Goal: Task Accomplishment & Management: Use online tool/utility

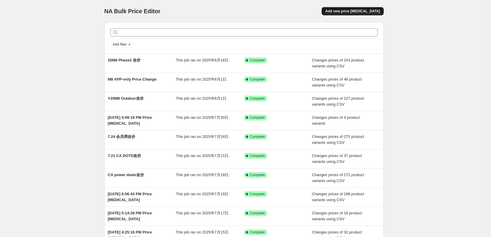
click at [367, 8] on button "Add new price [MEDICAL_DATA]" at bounding box center [353, 11] width 62 height 8
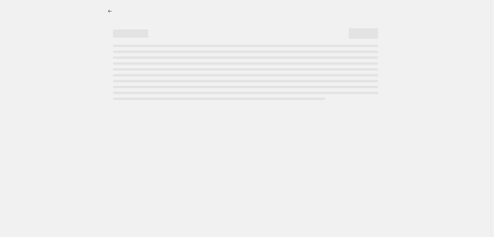
select select "percentage"
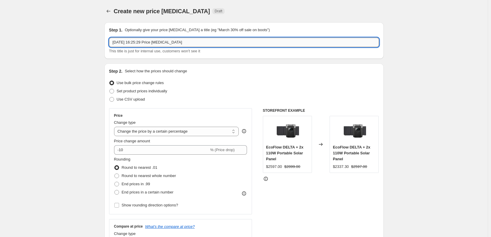
click at [178, 42] on input "[DATE] 16:25:29 Price [MEDICAL_DATA]" at bounding box center [244, 42] width 270 height 9
type input "S"
type input "高"
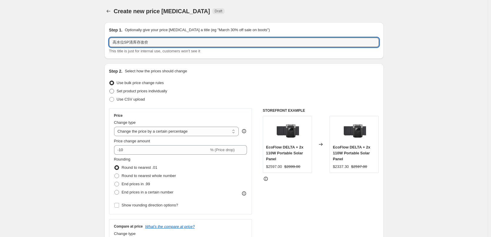
type input "高水位SP清库存改价"
click at [154, 92] on span "Set product prices individually" at bounding box center [142, 91] width 51 height 4
click at [110, 89] on input "Set product prices individually" at bounding box center [109, 89] width 0 height 0
radio input "true"
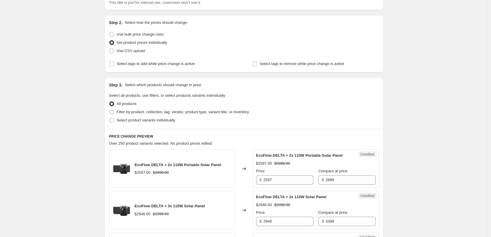
scroll to position [59, 0]
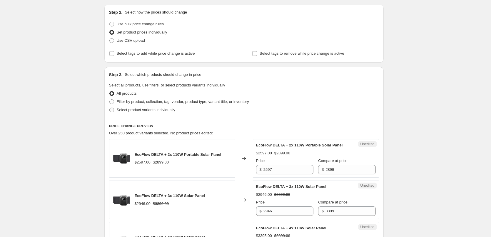
click at [167, 110] on span "Select product variants individually" at bounding box center [146, 110] width 59 height 4
click at [110, 108] on input "Select product variants individually" at bounding box center [109, 108] width 0 height 0
radio input "true"
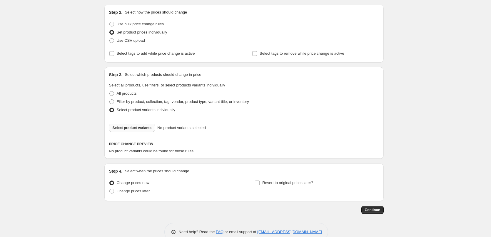
click at [137, 125] on button "Select product variants" at bounding box center [132, 128] width 46 height 8
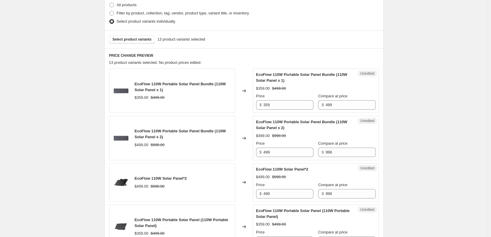
scroll to position [147, 0]
click at [281, 106] on input "359" at bounding box center [288, 105] width 50 height 9
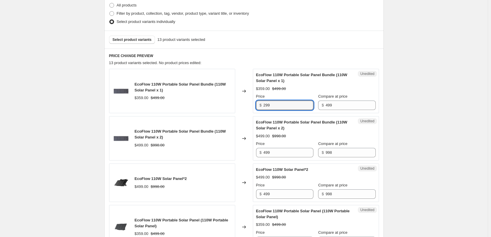
type input "299"
click at [302, 89] on div "$299.00 $499.00" at bounding box center [316, 89] width 120 height 6
click at [291, 106] on input "299" at bounding box center [288, 105] width 50 height 9
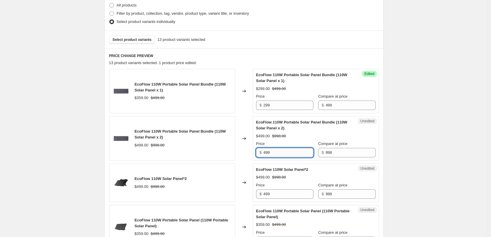
click at [281, 156] on input "499" at bounding box center [288, 152] width 50 height 9
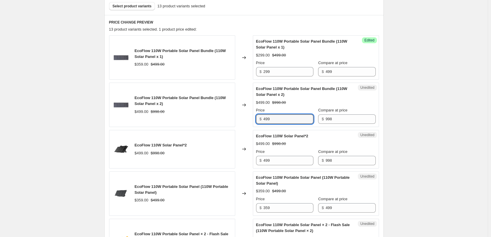
scroll to position [183, 0]
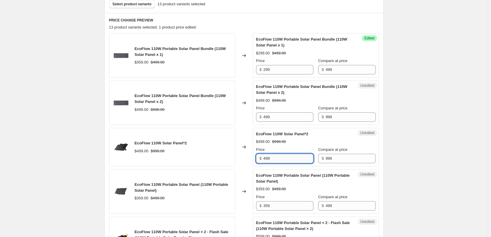
click at [292, 159] on input "499" at bounding box center [288, 158] width 50 height 9
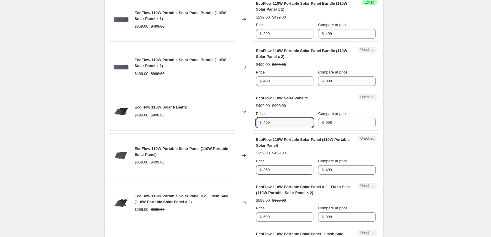
scroll to position [219, 0]
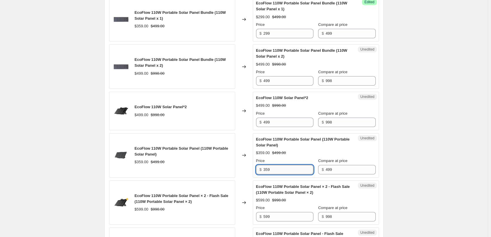
click at [286, 172] on input "359" at bounding box center [288, 169] width 50 height 9
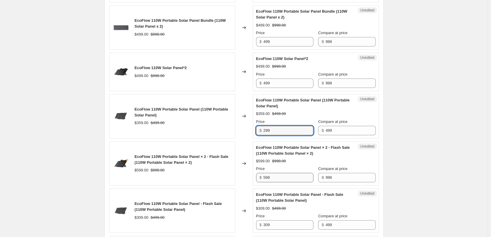
scroll to position [258, 0]
type input "299"
click at [285, 181] on input "599" at bounding box center [288, 176] width 50 height 9
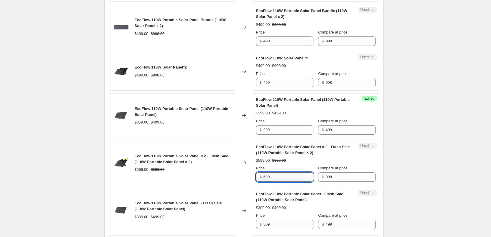
click at [285, 181] on input "599" at bounding box center [288, 176] width 50 height 9
type input "489"
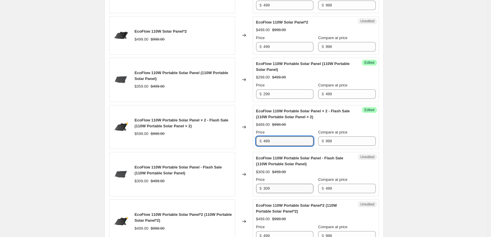
scroll to position [296, 0]
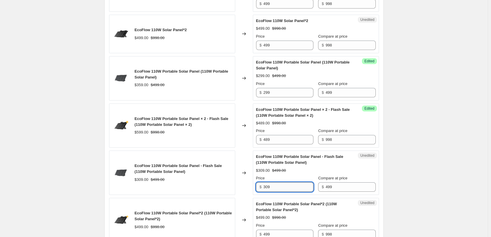
click at [288, 185] on input "309" at bounding box center [288, 186] width 50 height 9
click at [287, 187] on input "309" at bounding box center [288, 186] width 50 height 9
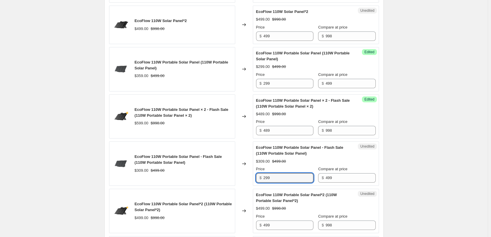
scroll to position [305, 0]
click at [279, 132] on input "489" at bounding box center [288, 130] width 50 height 9
click at [281, 178] on input "299" at bounding box center [288, 177] width 50 height 9
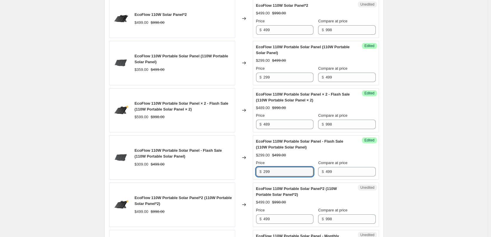
scroll to position [312, 0]
click at [276, 172] on input "299" at bounding box center [288, 170] width 50 height 9
type input "289"
click at [287, 160] on div "Price" at bounding box center [284, 162] width 57 height 6
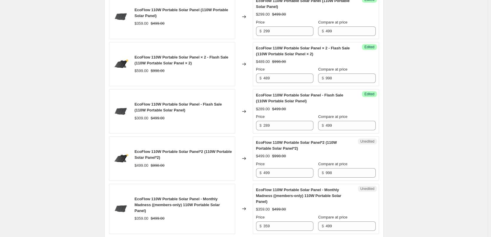
scroll to position [360, 0]
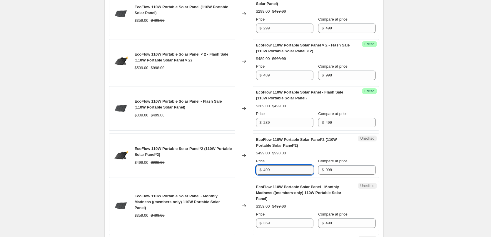
click at [282, 169] on input "499" at bounding box center [288, 169] width 50 height 9
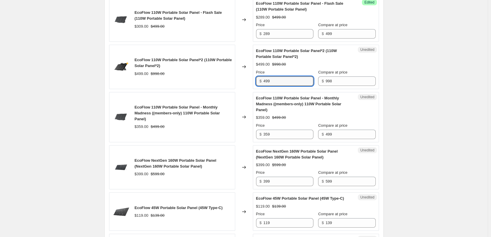
scroll to position [449, 0]
click at [280, 139] on input "359" at bounding box center [288, 134] width 50 height 9
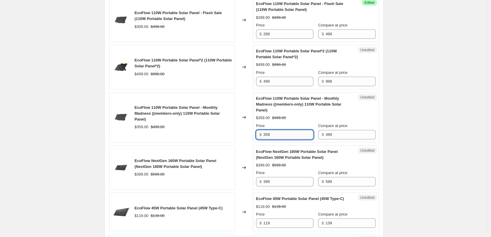
click at [280, 138] on input "359" at bounding box center [288, 134] width 50 height 9
type input "289"
click at [279, 184] on input "399" at bounding box center [288, 181] width 50 height 9
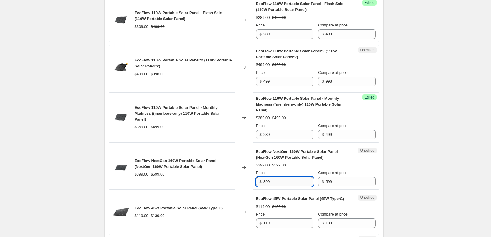
click at [283, 178] on input "399" at bounding box center [288, 181] width 50 height 9
click at [280, 181] on input "399" at bounding box center [288, 181] width 50 height 9
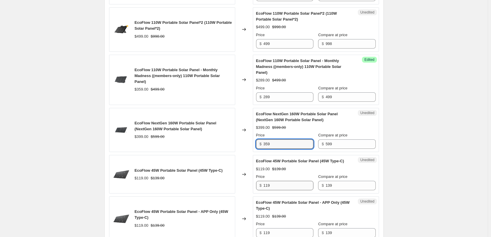
scroll to position [487, 0]
type input "359"
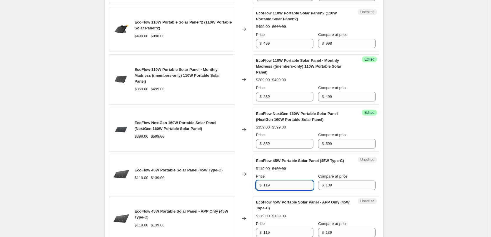
click at [276, 190] on input "119" at bounding box center [288, 185] width 50 height 9
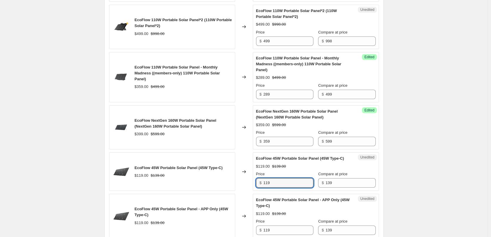
scroll to position [489, 0]
click at [303, 177] on div "Price" at bounding box center [284, 174] width 57 height 6
click at [296, 187] on input "119" at bounding box center [288, 182] width 50 height 9
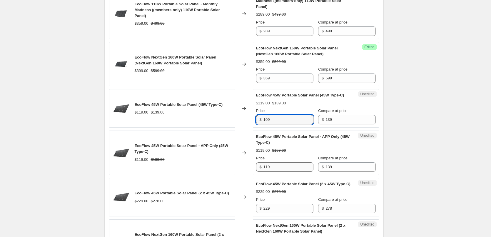
scroll to position [553, 0]
type input "109"
click at [284, 170] on input "119" at bounding box center [288, 166] width 50 height 9
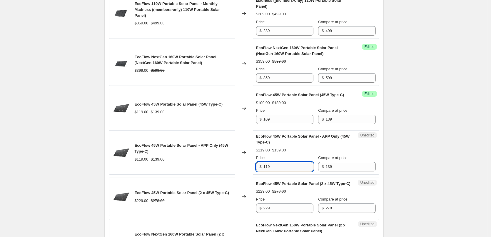
click at [284, 171] on input "119" at bounding box center [288, 166] width 50 height 9
click at [284, 171] on input "99" at bounding box center [288, 166] width 50 height 9
type input "99"
click at [296, 161] on div "Price" at bounding box center [284, 158] width 57 height 6
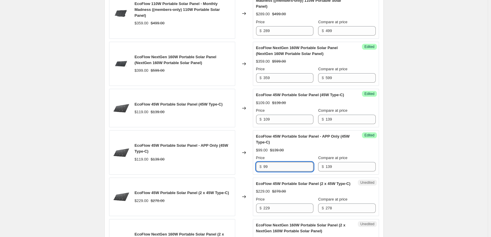
click at [289, 171] on input "99" at bounding box center [288, 166] width 50 height 9
click at [302, 153] on div "$99.00 $139.00" at bounding box center [316, 150] width 120 height 6
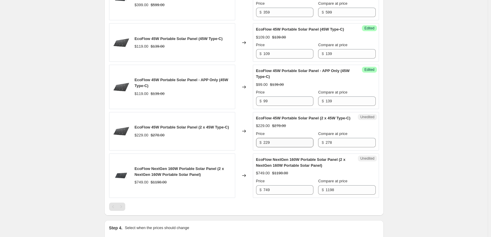
scroll to position [619, 0]
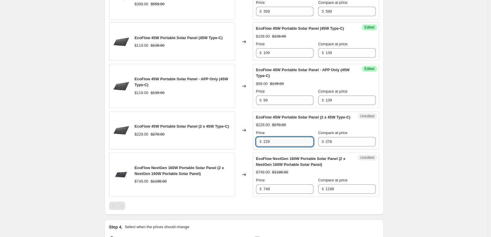
click at [292, 146] on input "229" at bounding box center [288, 141] width 50 height 9
type input "199"
click at [294, 141] on div "EcoFlow 45W Portable Solar Panel (2 x 45W Type-C) $229.00 $278.00 Price $ 199 C…" at bounding box center [316, 130] width 120 height 32
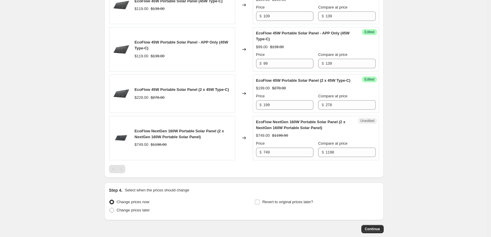
scroll to position [655, 0]
click at [288, 157] on input "749" at bounding box center [288, 152] width 50 height 9
type input "659"
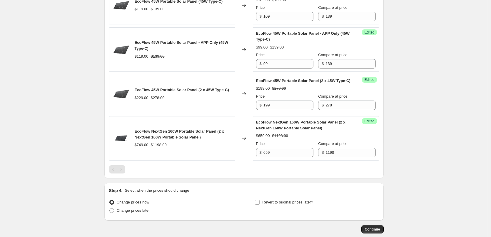
click at [288, 173] on div at bounding box center [244, 169] width 270 height 8
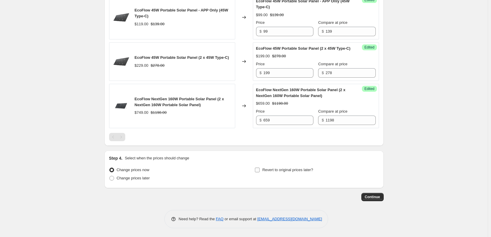
scroll to position [700, 0]
click at [378, 196] on span "Continue" at bounding box center [372, 197] width 15 height 5
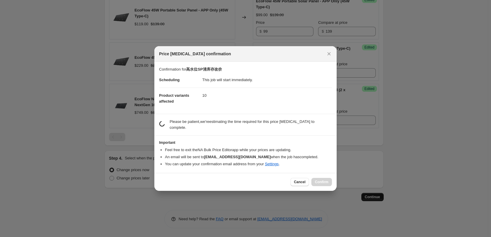
scroll to position [0, 0]
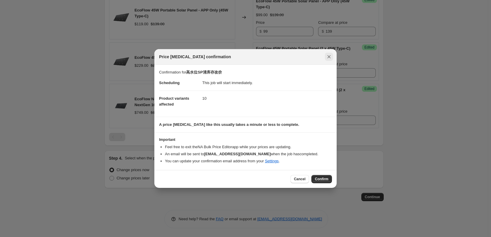
click at [327, 55] on icon "Close" at bounding box center [329, 57] width 6 height 6
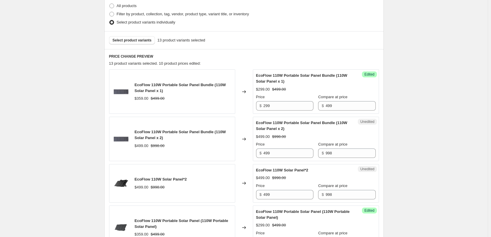
scroll to position [88, 0]
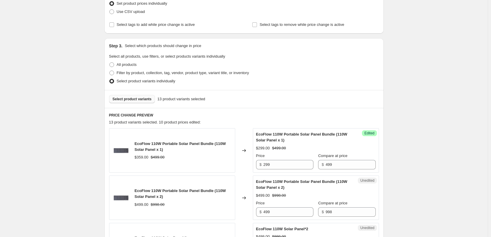
click at [126, 99] on span "Select product variants" at bounding box center [132, 99] width 39 height 5
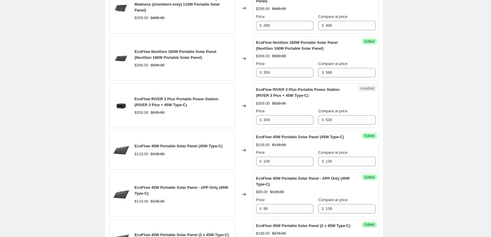
scroll to position [558, 0]
click at [287, 120] on input "359" at bounding box center [288, 119] width 50 height 9
type input "329"
click at [293, 110] on div "Price" at bounding box center [284, 111] width 57 height 6
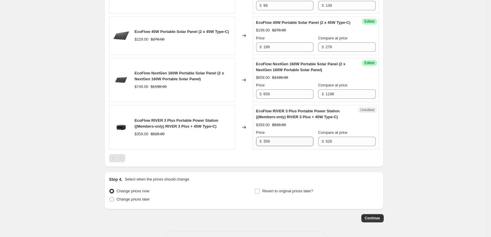
scroll to position [761, 0]
click at [281, 146] on input "359" at bounding box center [288, 141] width 50 height 9
click at [283, 146] on input "359" at bounding box center [288, 141] width 50 height 9
type input "329"
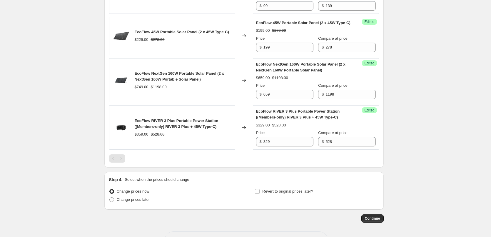
click at [281, 163] on div at bounding box center [244, 158] width 270 height 8
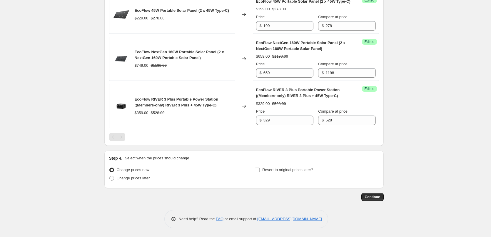
scroll to position [794, 0]
click at [373, 197] on span "Continue" at bounding box center [372, 197] width 15 height 5
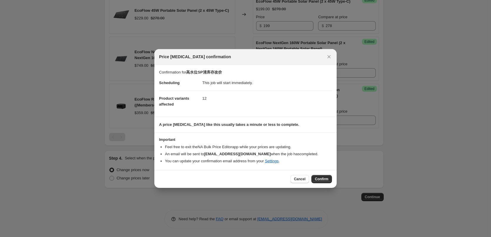
click at [319, 174] on div "Cancel Confirm" at bounding box center [245, 179] width 182 height 18
click at [319, 176] on button "Confirm" at bounding box center [321, 179] width 21 height 8
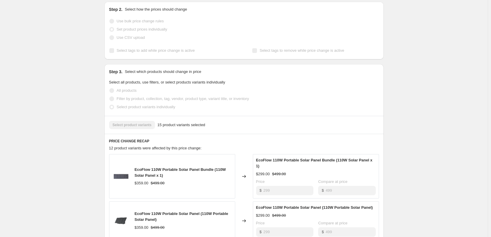
scroll to position [206, 0]
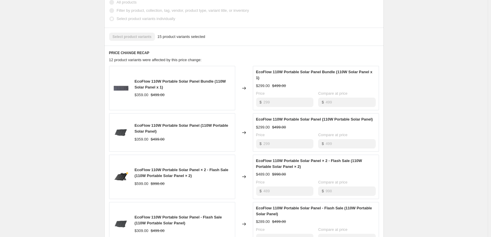
click at [444, 115] on div "高水位SP清库存改价. This page is ready 高水位SP清库存改价 Success Complete Complete Price rever…" at bounding box center [244, 91] width 488 height 595
click at [41, 68] on div "高水位SP清库存改价. This page is ready 高水位SP清库存改价 Success Complete Complete Price rever…" at bounding box center [244, 91] width 488 height 595
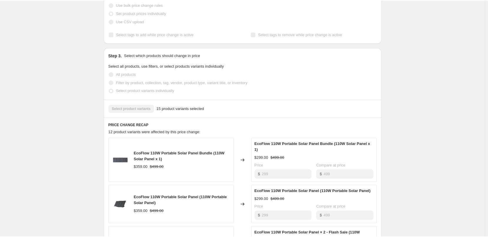
scroll to position [29, 0]
